Goal: Complete application form

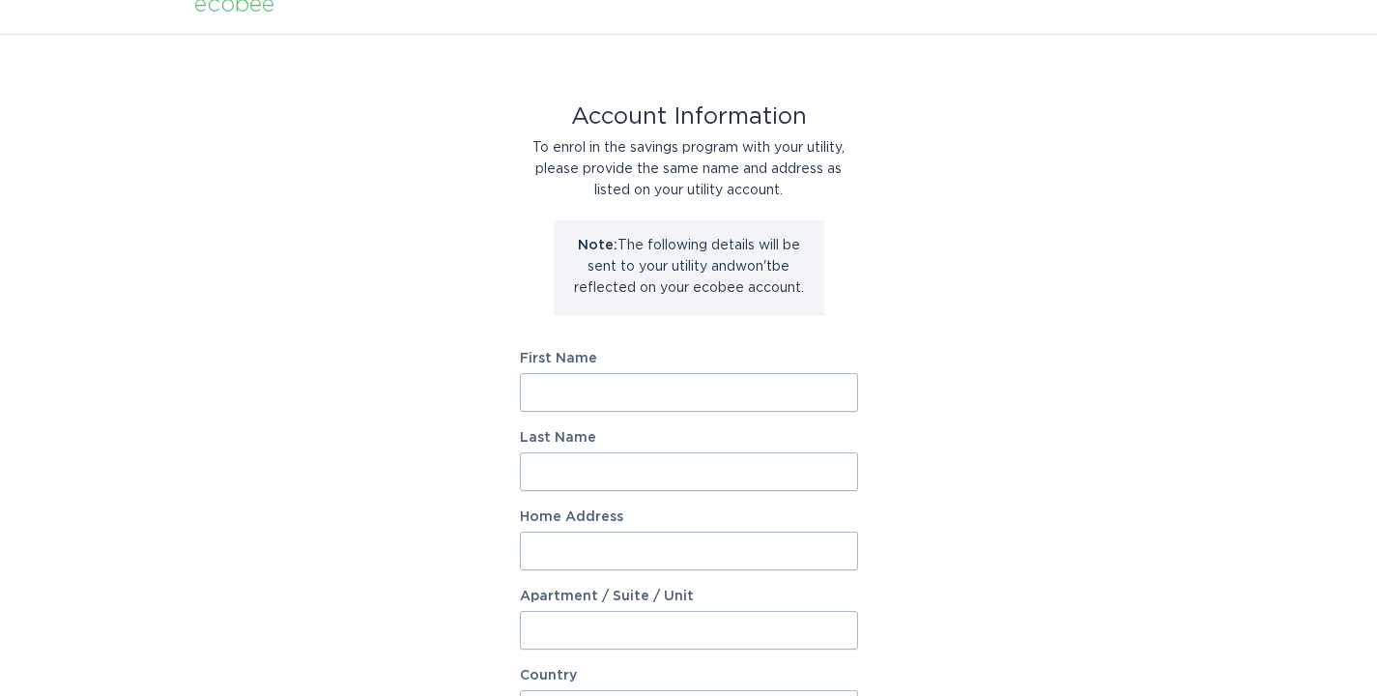
scroll to position [127, 0]
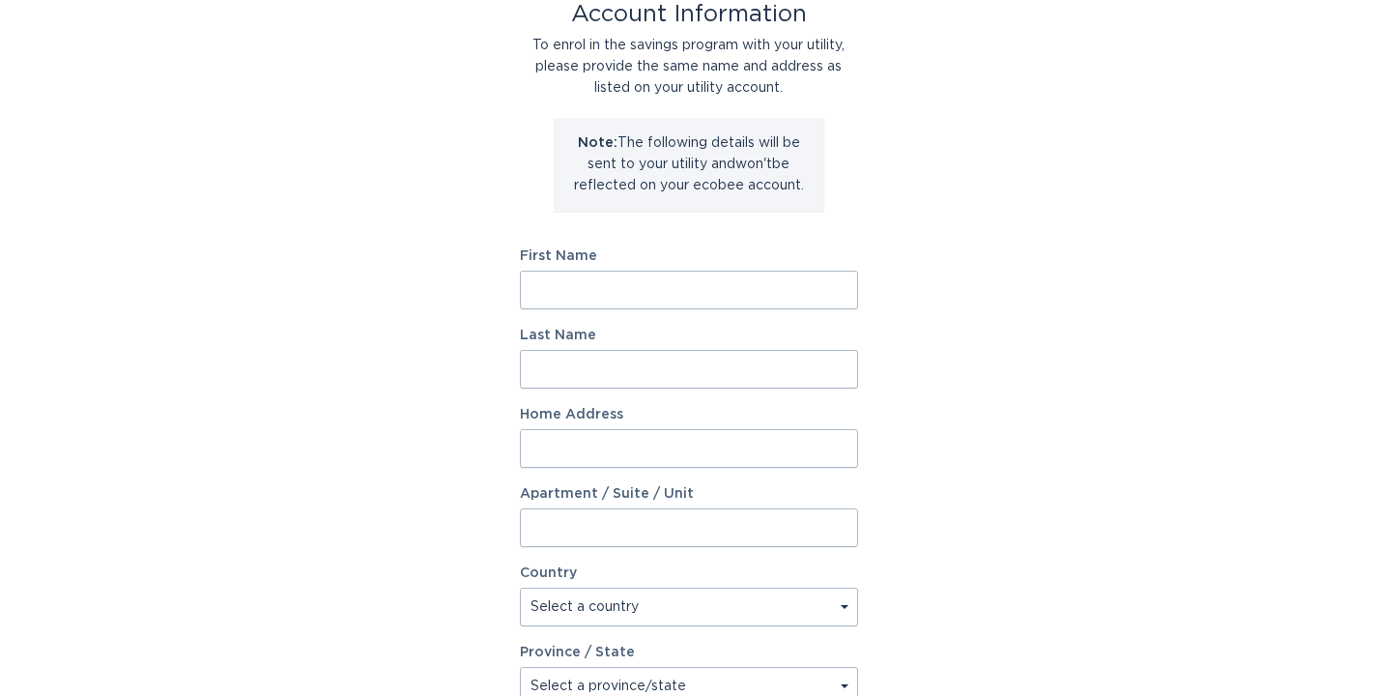
click at [671, 290] on input "First Name" at bounding box center [689, 290] width 338 height 39
type input "[PERSON_NAME]"
type input "[STREET_ADDRESS]"
select select "US"
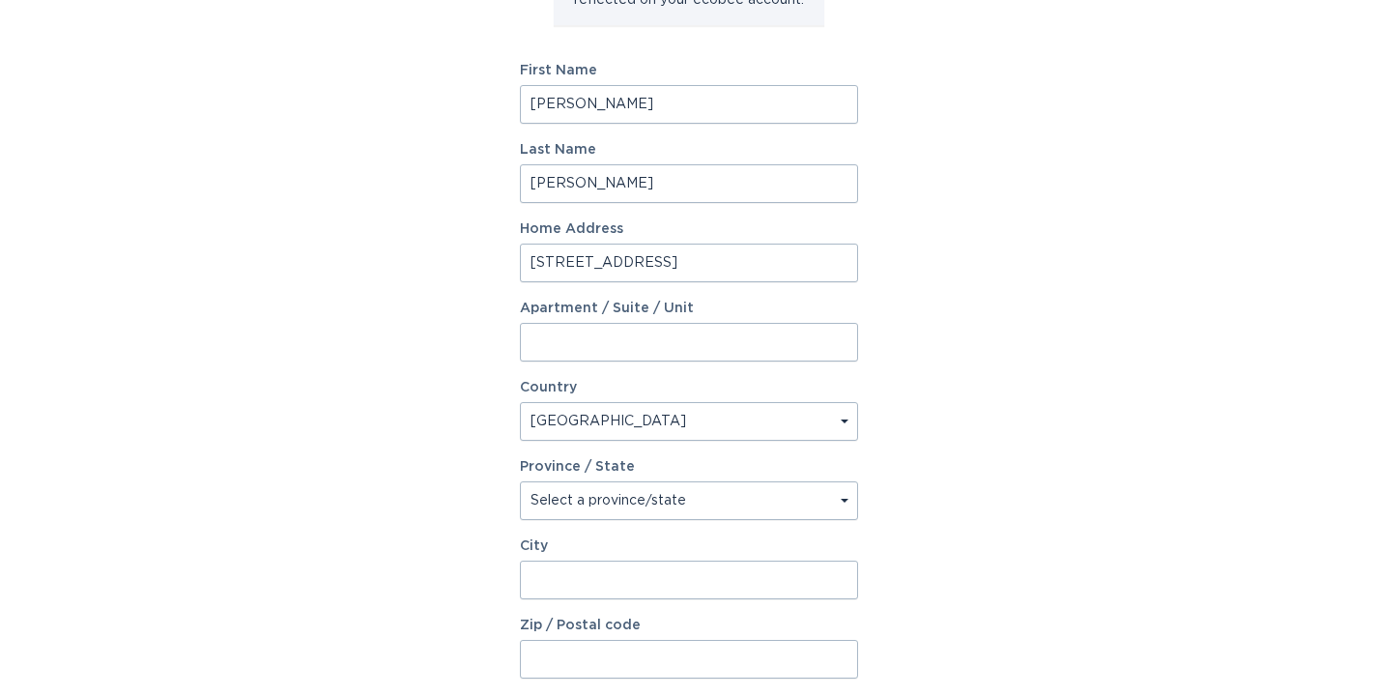
scroll to position [329, 0]
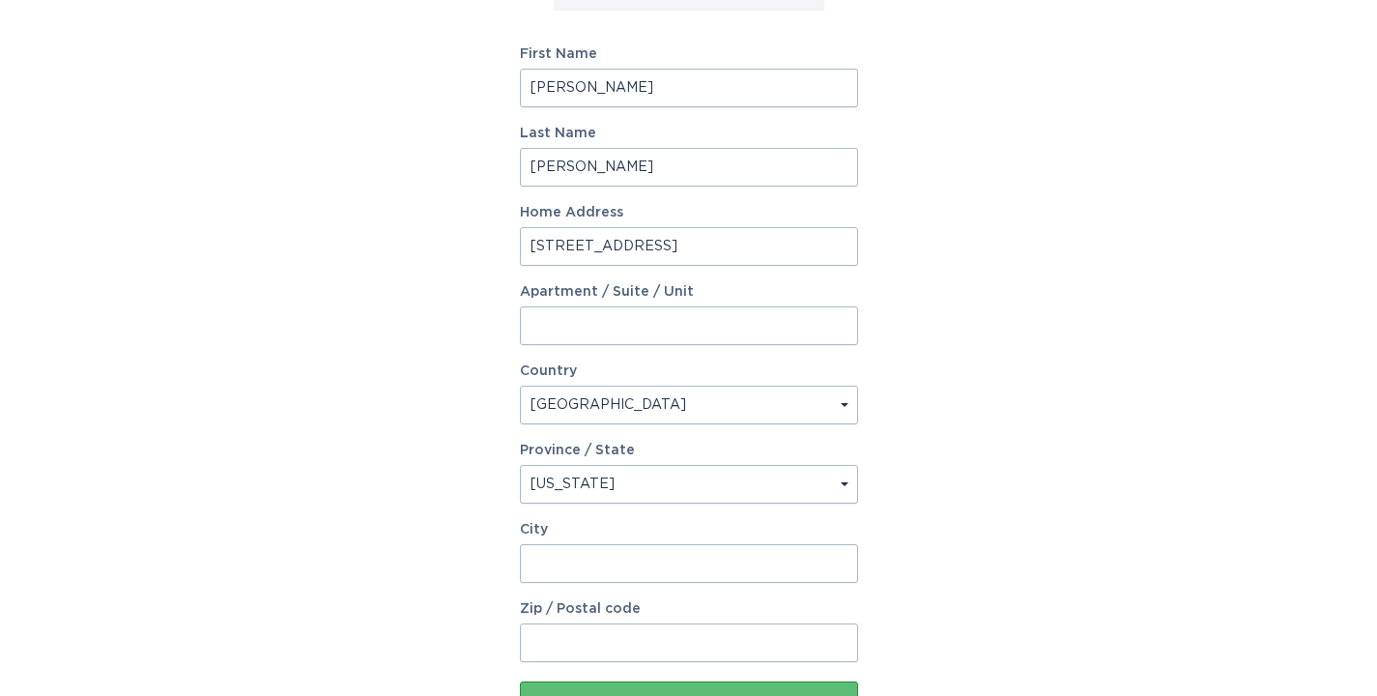
click at [718, 485] on select "Select a province/state [US_STATE] [US_STATE] [US_STATE] [US_STATE] [US_STATE] …" at bounding box center [689, 484] width 338 height 39
select select "NC"
click at [520, 465] on select "Select a province/state [US_STATE] [US_STATE] [US_STATE] [US_STATE] [US_STATE] …" at bounding box center [689, 484] width 338 height 39
click at [636, 560] on input "City" at bounding box center [689, 563] width 338 height 39
type input "Charlotte"
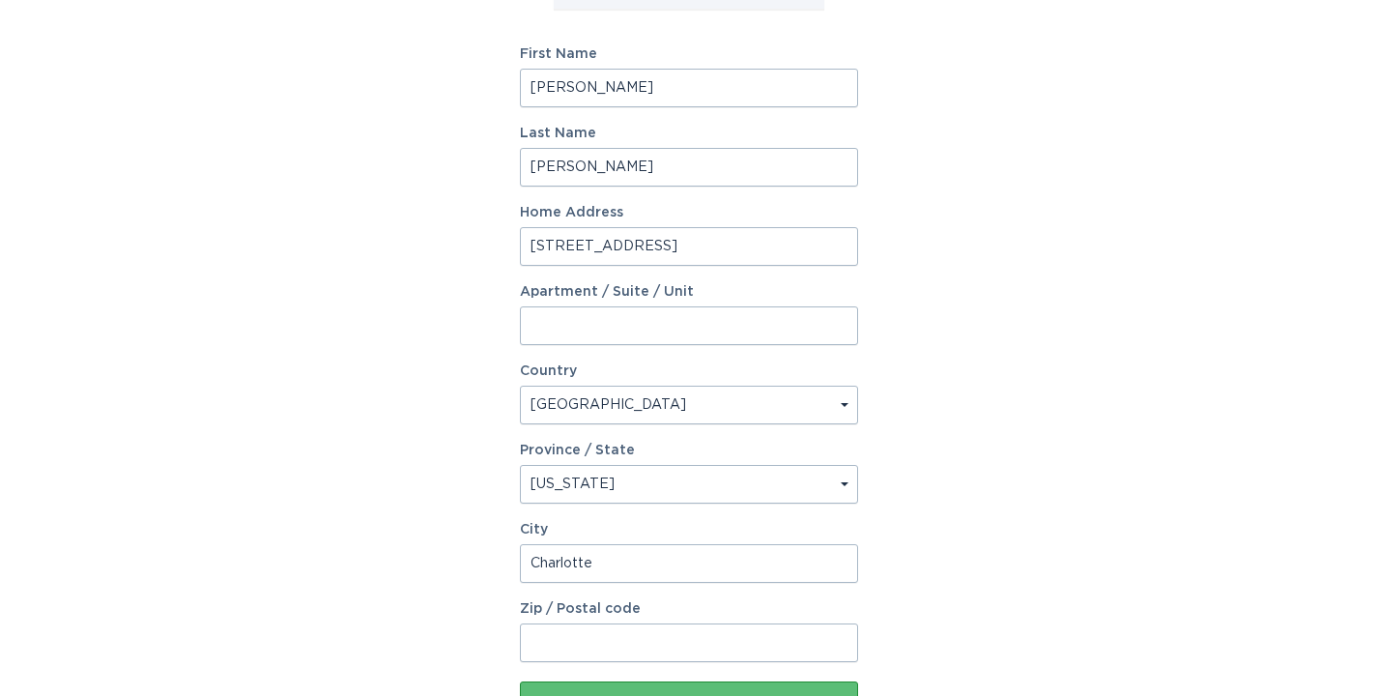
type input "28217"
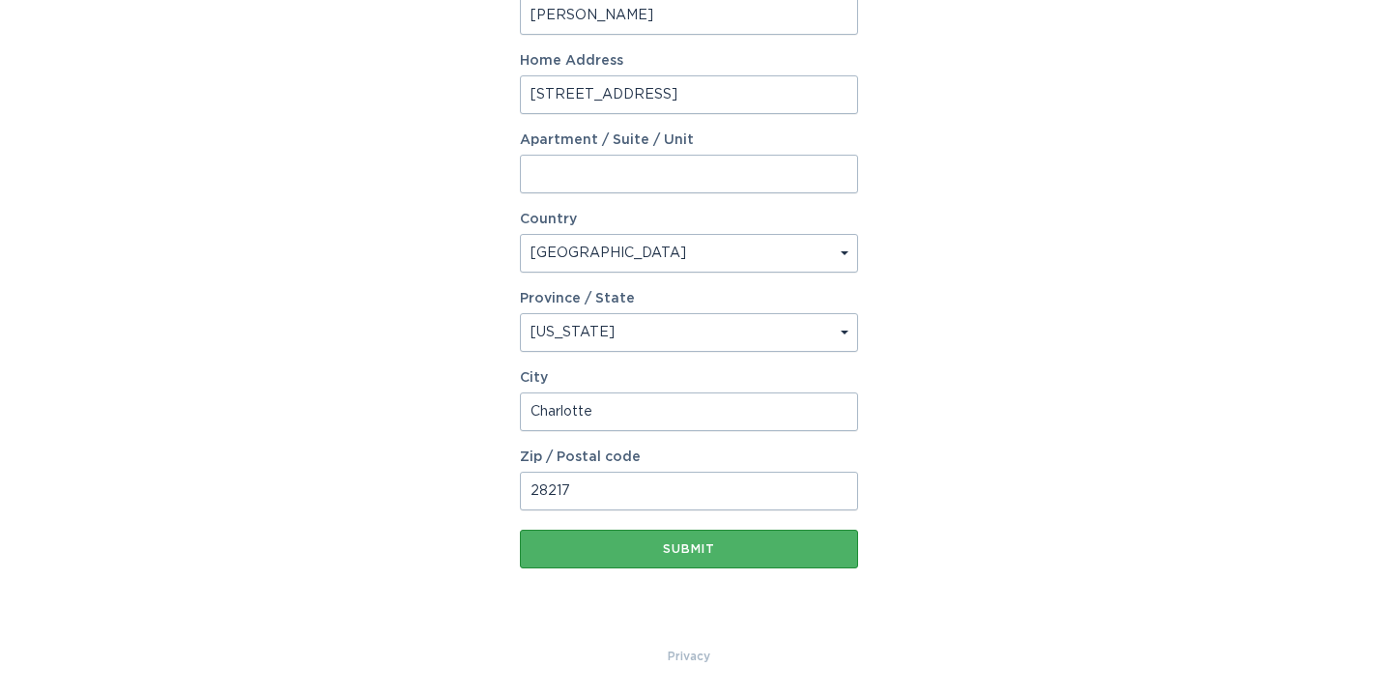
click at [721, 546] on div "Submit" at bounding box center [689, 549] width 319 height 12
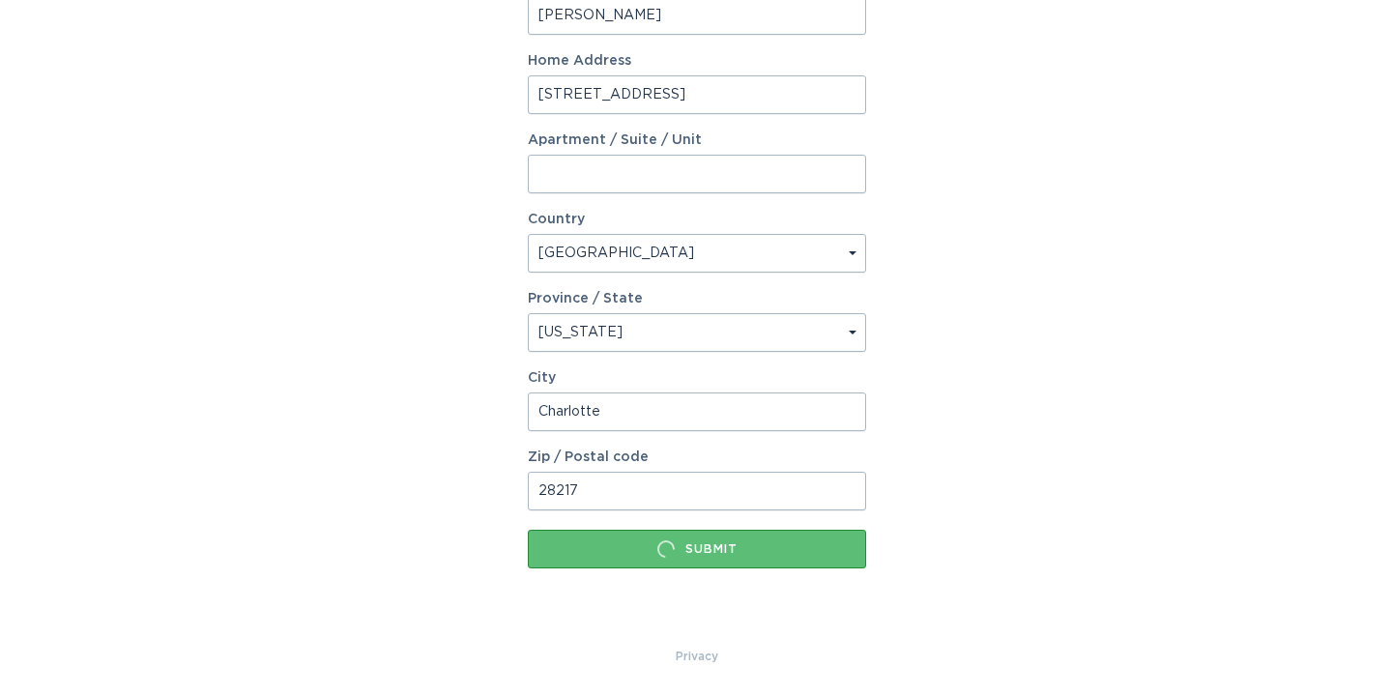
scroll to position [0, 0]
